Goal: Check status: Check status

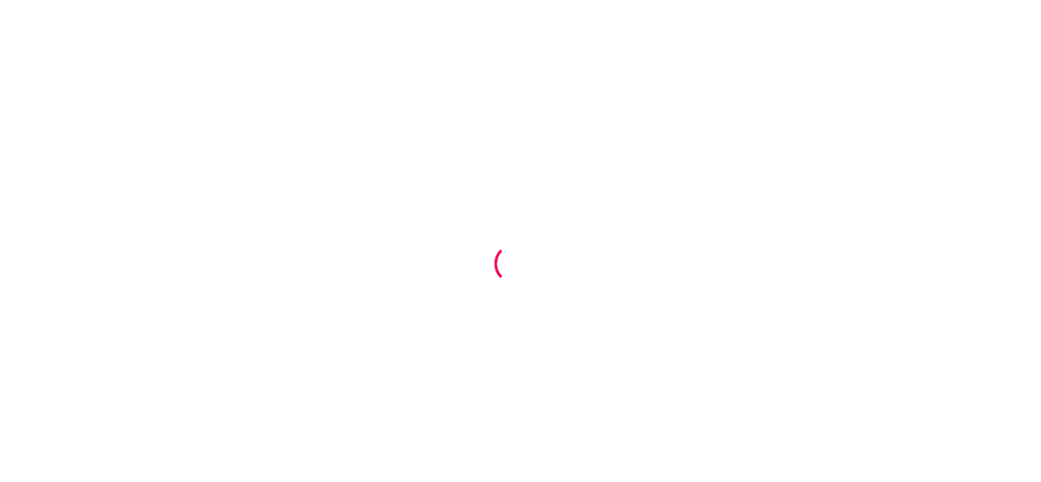
click at [70, 27] on div at bounding box center [520, 241] width 1041 height 482
